Goal: Task Accomplishment & Management: Manage account settings

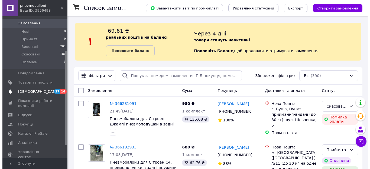
scroll to position [54, 0]
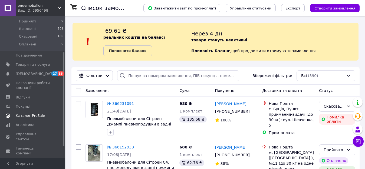
click at [29, 113] on span "Каталог ProSale" at bounding box center [30, 115] width 29 height 5
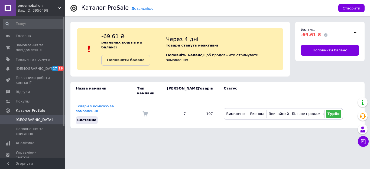
click at [11, 9] on link at bounding box center [8, 8] width 16 height 16
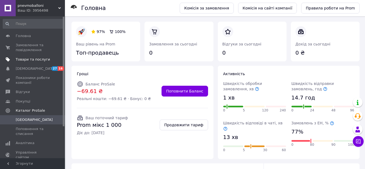
click at [34, 60] on span "Товари та послуги" at bounding box center [33, 59] width 34 height 5
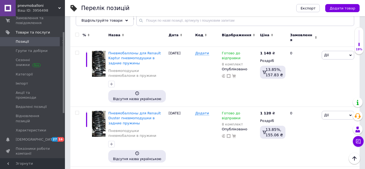
scroll to position [27, 0]
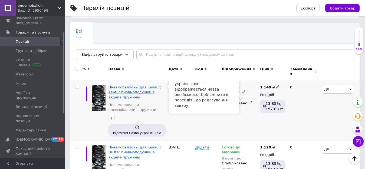
click at [132, 86] on span "Пневмобаллоны для Renault Kaptur пневмоподушки в задние пружины" at bounding box center [134, 92] width 53 height 14
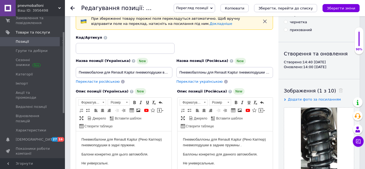
click at [194, 81] on span "Перекласти українською" at bounding box center [199, 82] width 46 height 4
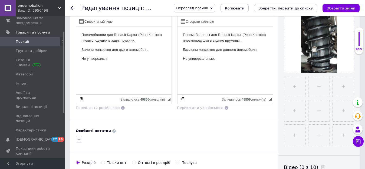
scroll to position [135, 0]
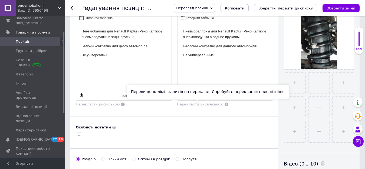
click at [190, 103] on span "Перекласти українською" at bounding box center [200, 104] width 46 height 4
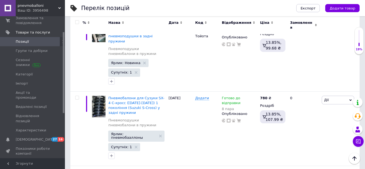
scroll to position [1080, 0]
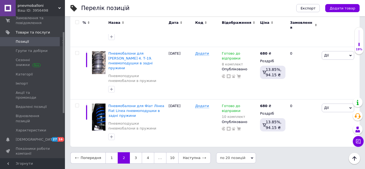
scroll to position [926, 0]
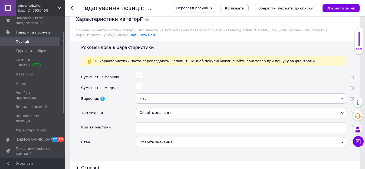
scroll to position [460, 0]
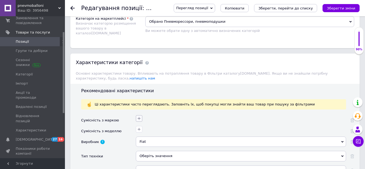
click at [138, 117] on icon "button" at bounding box center [139, 118] width 3 height 3
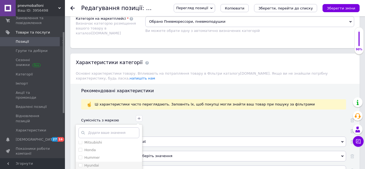
scroll to position [27, 0]
click at [92, 127] on input "text" at bounding box center [108, 132] width 61 height 11
type input "f"
click at [79, 169] on input "Fiat" at bounding box center [80, 172] width 4 height 4
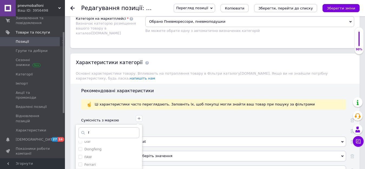
checkbox input "true"
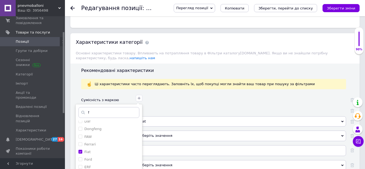
scroll to position [514, 0]
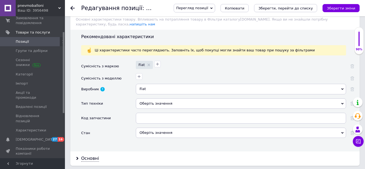
click at [155, 128] on div "Оберіть значення" at bounding box center [241, 133] width 210 height 10
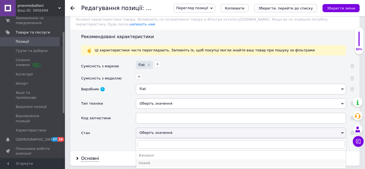
click at [148, 161] on div "Новий" at bounding box center [241, 163] width 204 height 5
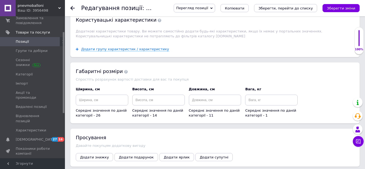
scroll to position [677, 0]
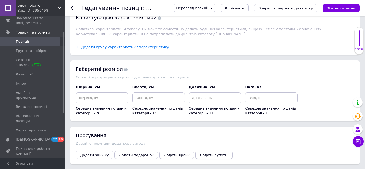
click at [200, 153] on span "Додати супутні" at bounding box center [214, 155] width 29 height 4
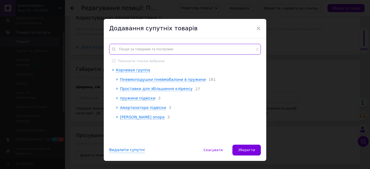
click at [122, 48] on input "text" at bounding box center [185, 49] width 152 height 11
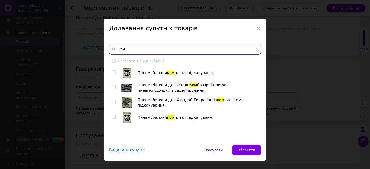
type input "ком"
click at [112, 73] on input "checkbox" at bounding box center [114, 73] width 4 height 4
checkbox input "true"
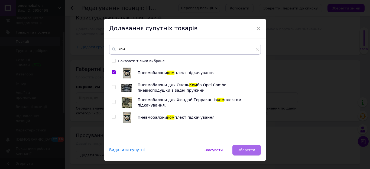
click at [238, 148] on button "Зберегти" at bounding box center [246, 150] width 28 height 11
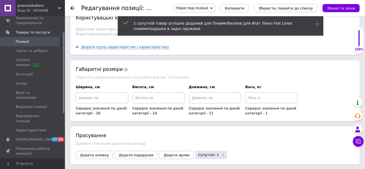
click at [164, 153] on span "Додати ярлик" at bounding box center [177, 155] width 26 height 4
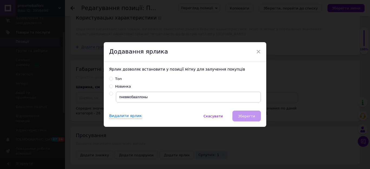
click at [109, 94] on input "radio" at bounding box center [111, 94] width 4 height 4
radio input "true"
click at [240, 120] on button "Зберегти" at bounding box center [246, 116] width 28 height 11
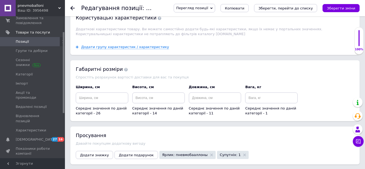
click at [331, 9] on button "Зберегти зміни" at bounding box center [341, 8] width 37 height 8
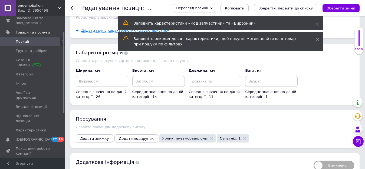
scroll to position [712, 0]
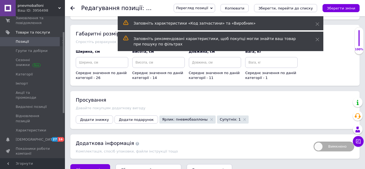
click at [139, 168] on icon "Зберегти, перейти до списку" at bounding box center [148, 170] width 54 height 4
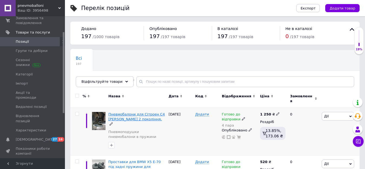
click at [135, 113] on span "Пневмобалони для Сітроен С4 [PERSON_NAME] 2 покоління." at bounding box center [136, 116] width 57 height 9
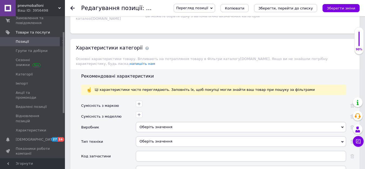
scroll to position [487, 0]
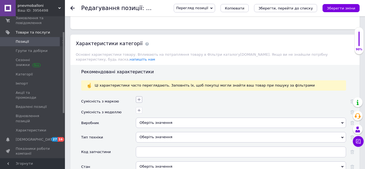
click at [139, 98] on icon "button" at bounding box center [139, 99] width 3 height 3
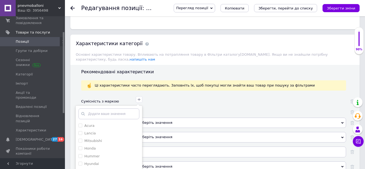
click at [110, 109] on input "text" at bounding box center [108, 114] width 61 height 11
type input "s"
type input "ci"
click at [83, 131] on label "Citroen" at bounding box center [87, 133] width 19 height 5
click at [82, 131] on input "Citroen" at bounding box center [80, 133] width 4 height 4
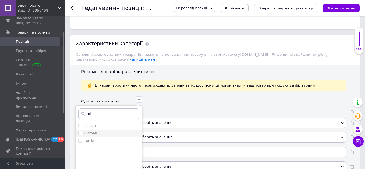
click at [81, 131] on input "Citroen" at bounding box center [80, 133] width 4 height 4
checkbox input "true"
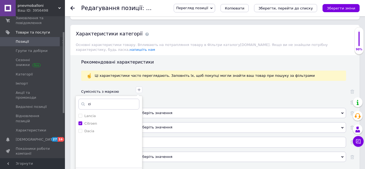
scroll to position [514, 0]
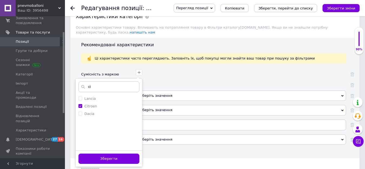
click at [93, 154] on button "Зберегти" at bounding box center [108, 159] width 61 height 11
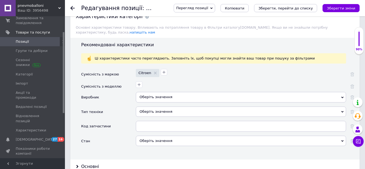
click at [152, 136] on div "Оберіть значення" at bounding box center [241, 141] width 210 height 10
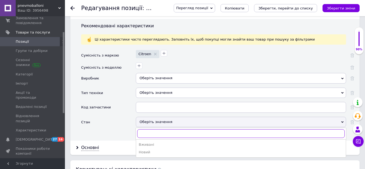
scroll to position [568, 0]
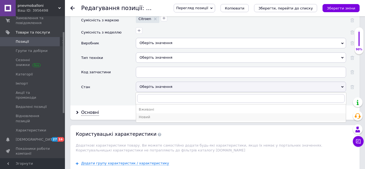
click at [149, 115] on div "Новий" at bounding box center [241, 117] width 204 height 5
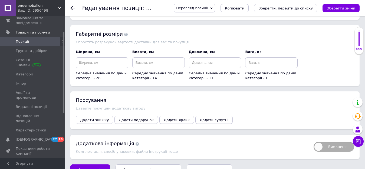
scroll to position [720, 0]
click at [172, 118] on span "Додати ярлик" at bounding box center [177, 120] width 26 height 4
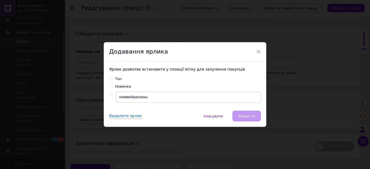
click at [112, 92] on label at bounding box center [111, 94] width 4 height 4
click at [112, 92] on input "radio" at bounding box center [111, 94] width 4 height 4
radio input "true"
click at [243, 118] on span "Зберегти" at bounding box center [246, 116] width 17 height 4
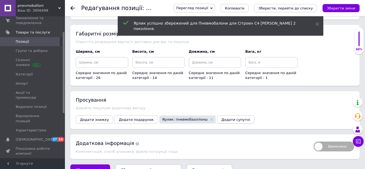
click at [221, 118] on span "Додати супутні" at bounding box center [235, 120] width 29 height 4
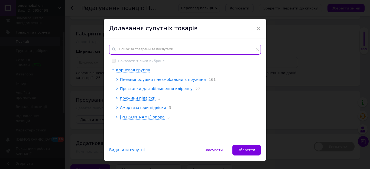
click at [126, 51] on input "text" at bounding box center [185, 49] width 152 height 11
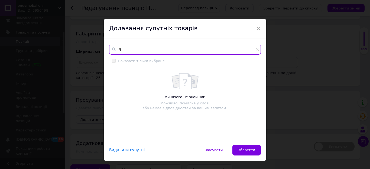
type input "r"
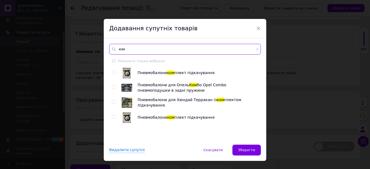
type input "ком"
click at [112, 71] on input "checkbox" at bounding box center [114, 73] width 4 height 4
checkbox input "true"
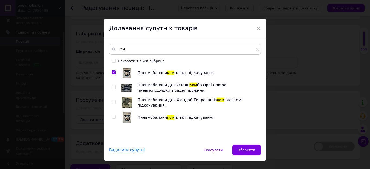
click at [244, 150] on span "Зберегти" at bounding box center [246, 150] width 17 height 4
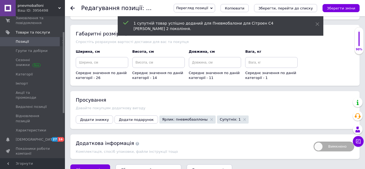
click at [150, 168] on icon "Зберегти, перейти до списку" at bounding box center [148, 170] width 54 height 4
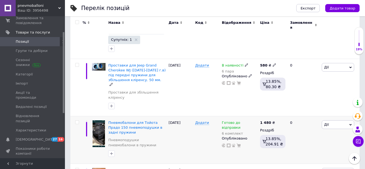
scroll to position [244, 0]
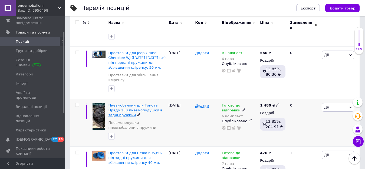
click at [127, 103] on span "Пневмобалони для Тойота Прадо 150 пневмоподушки в задні пружини" at bounding box center [135, 110] width 54 height 14
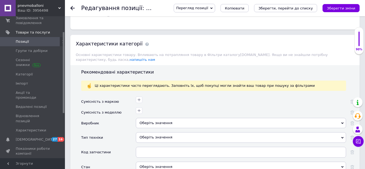
scroll to position [487, 0]
click at [139, 97] on icon "button" at bounding box center [139, 99] width 4 height 4
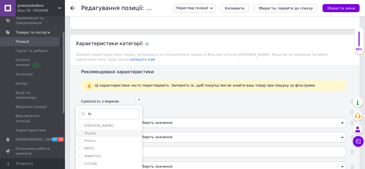
type input "to"
click at [79, 131] on input "Toyota" at bounding box center [80, 133] width 4 height 4
checkbox input "true"
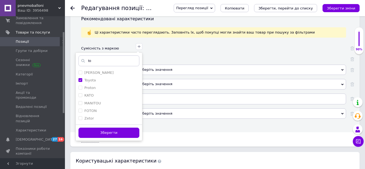
scroll to position [541, 0]
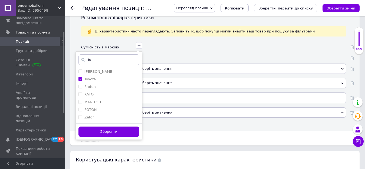
click at [127, 129] on button "Зберегти" at bounding box center [108, 132] width 61 height 11
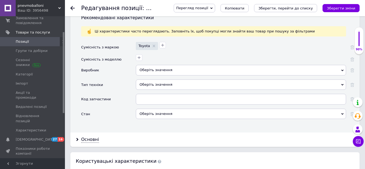
click at [155, 110] on div "Оберіть значення" at bounding box center [241, 114] width 210 height 10
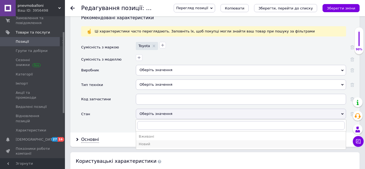
click at [145, 142] on div "Новий" at bounding box center [241, 144] width 204 height 5
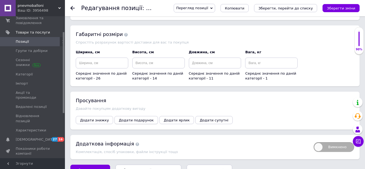
scroll to position [728, 0]
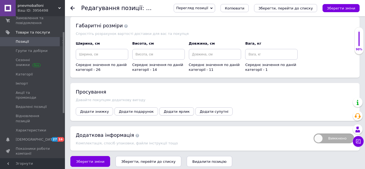
click at [166, 110] on button "Додати ярлик" at bounding box center [176, 111] width 35 height 8
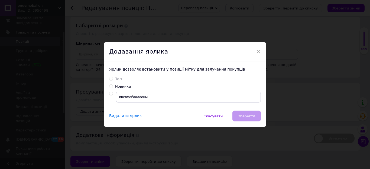
click at [111, 94] on input "radio" at bounding box center [111, 94] width 4 height 4
radio input "true"
click at [239, 119] on button "Зберегти" at bounding box center [246, 116] width 28 height 11
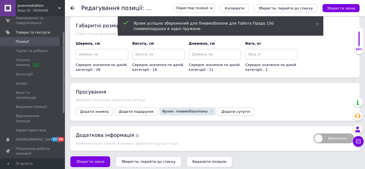
click at [221, 110] on span "Додати супутні" at bounding box center [235, 112] width 29 height 4
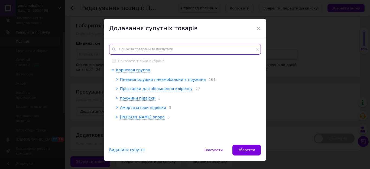
click at [139, 49] on input "text" at bounding box center [185, 49] width 152 height 11
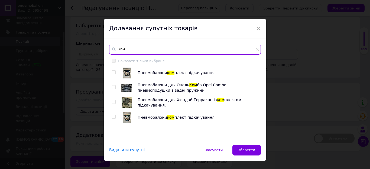
type input "ком"
click at [112, 73] on input "checkbox" at bounding box center [114, 73] width 4 height 4
checkbox input "true"
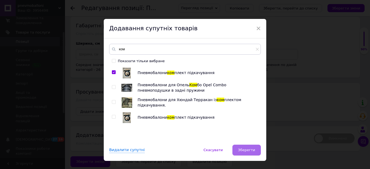
click at [246, 151] on span "Зберегти" at bounding box center [246, 150] width 17 height 4
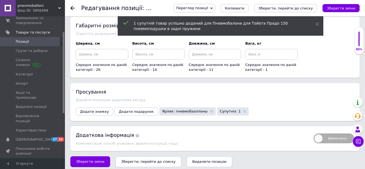
click at [142, 161] on button "Зберегти, перейти до списку" at bounding box center [149, 161] width 66 height 11
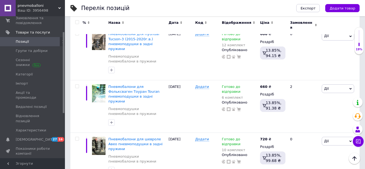
scroll to position [902, 0]
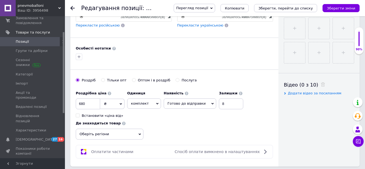
scroll to position [217, 0]
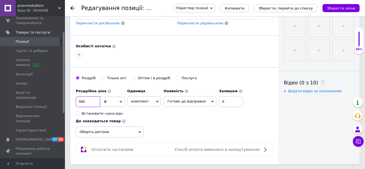
click at [89, 104] on input "680" at bounding box center [88, 101] width 24 height 11
type input "6"
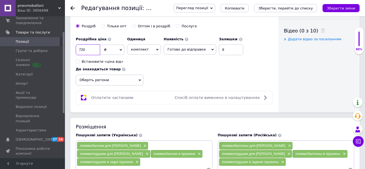
scroll to position [271, 0]
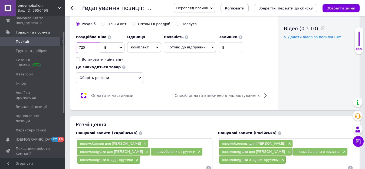
type input "720"
click at [139, 78] on icon at bounding box center [140, 78] width 2 height 2
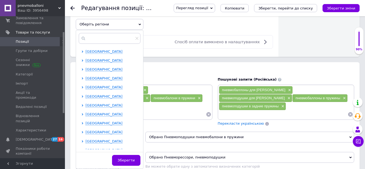
scroll to position [325, 0]
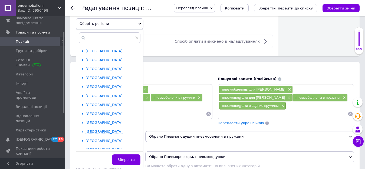
click at [105, 114] on span "[GEOGRAPHIC_DATA]" at bounding box center [104, 114] width 37 height 4
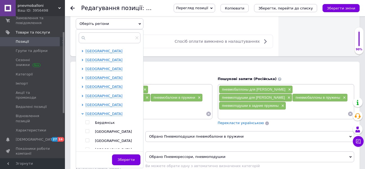
drag, startPoint x: 86, startPoint y: 139, endPoint x: 89, endPoint y: 140, distance: 3.0
click at [86, 139] on input "checkbox" at bounding box center [88, 141] width 4 height 4
checkbox input "true"
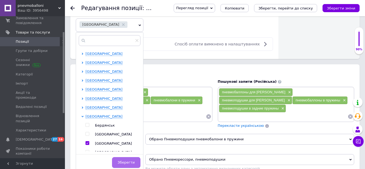
click at [125, 162] on span "Зберегти" at bounding box center [126, 163] width 17 height 4
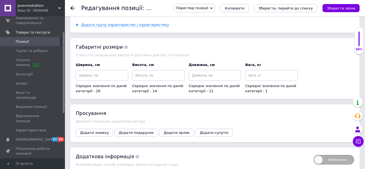
scroll to position [714, 0]
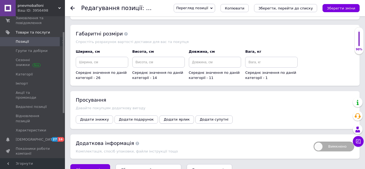
click at [164, 117] on span "Додати ярлик" at bounding box center [177, 119] width 26 height 4
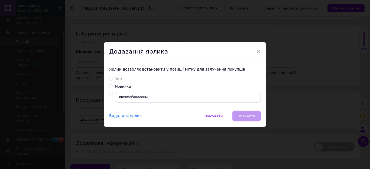
click at [113, 93] on div at bounding box center [112, 94] width 7 height 4
click at [109, 94] on input "radio" at bounding box center [111, 94] width 4 height 4
radio input "true"
click at [242, 117] on span "Зберегти" at bounding box center [246, 116] width 17 height 4
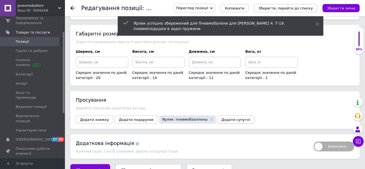
click at [221, 118] on span "Додати супутні" at bounding box center [235, 120] width 29 height 4
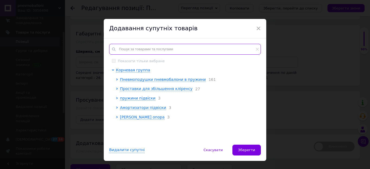
click at [124, 49] on input "text" at bounding box center [185, 49] width 152 height 11
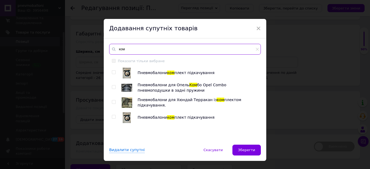
type input "ком"
click at [114, 74] on input "checkbox" at bounding box center [114, 73] width 4 height 4
checkbox input "true"
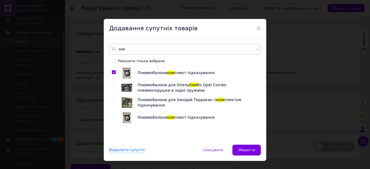
click at [245, 148] on span "Зберегти" at bounding box center [246, 150] width 17 height 4
